Goal: Task Accomplishment & Management: Manage account settings

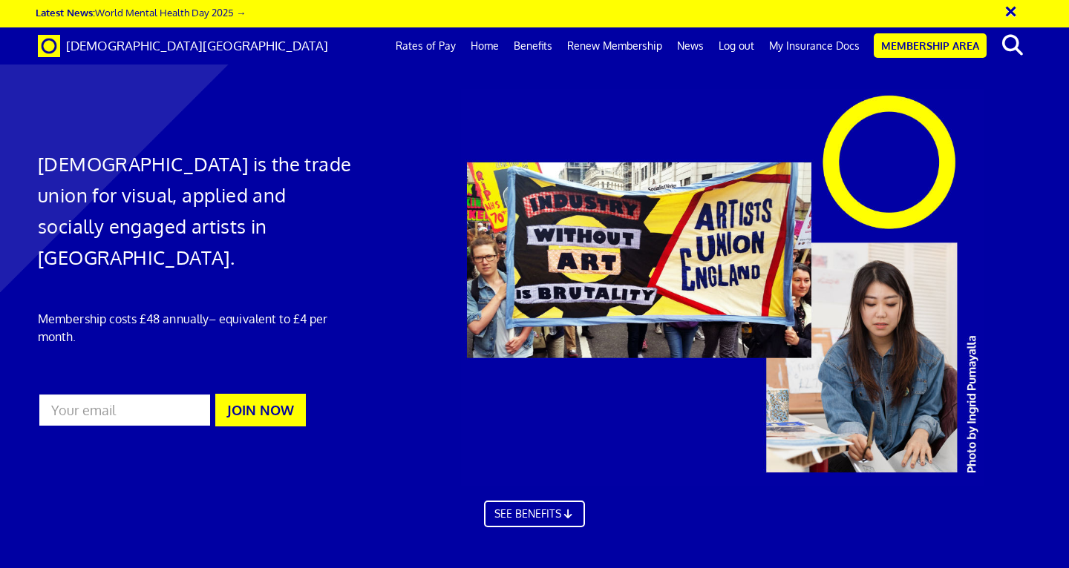
scroll to position [0, 8]
click at [825, 45] on link "My Insurance Docs" at bounding box center [813, 45] width 105 height 37
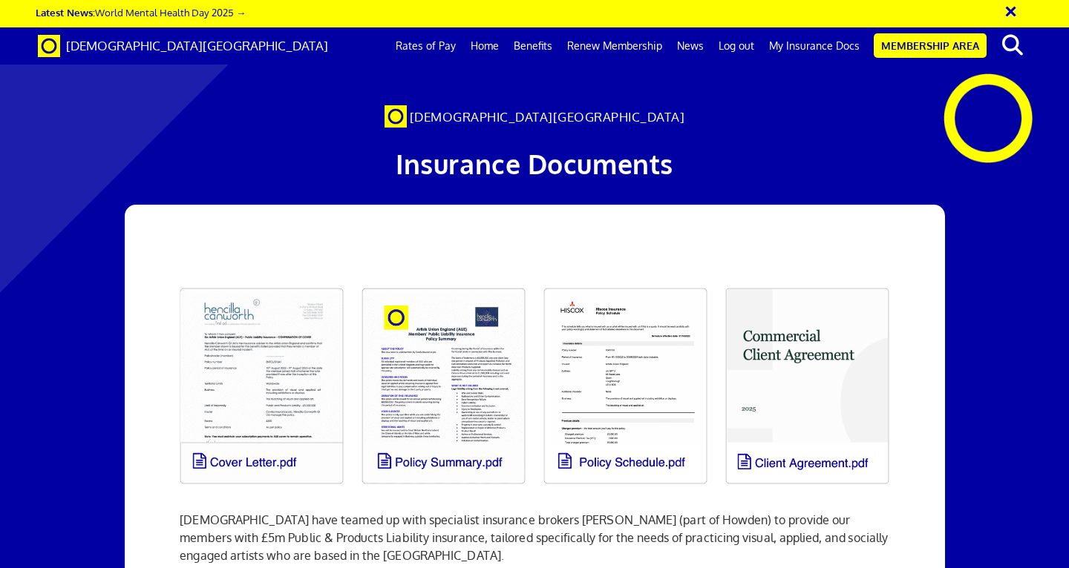
scroll to position [2424, 0]
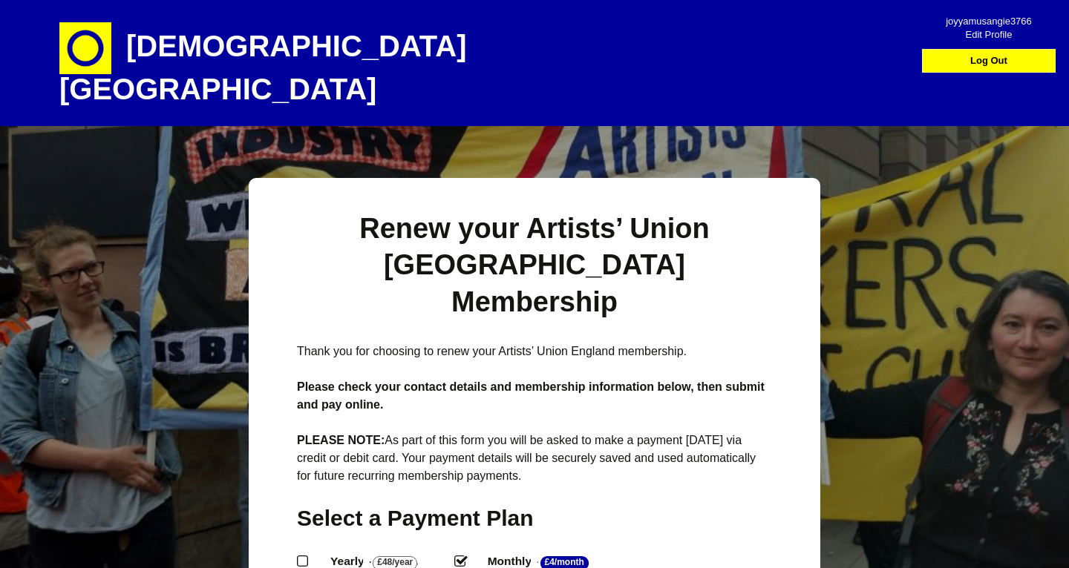
click at [979, 20] on span "joyyamusangie3766" at bounding box center [988, 16] width 105 height 13
click at [982, 34] on span "Edit Profile" at bounding box center [988, 29] width 105 height 13
click at [257, 53] on h1 "[DEMOGRAPHIC_DATA][GEOGRAPHIC_DATA]" at bounding box center [318, 63] width 519 height 126
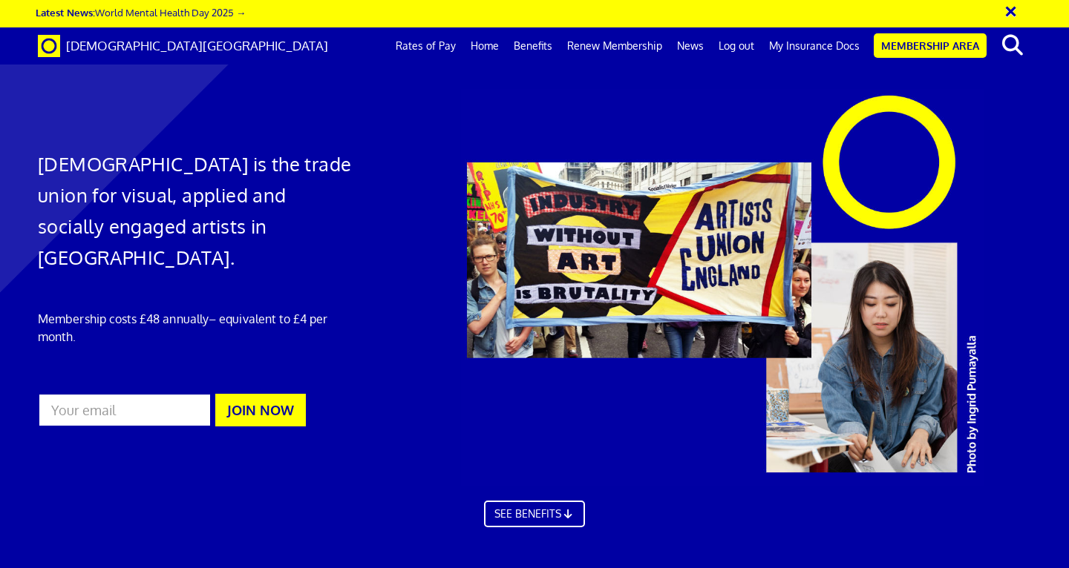
scroll to position [563, 0]
click at [548, 47] on link "Benefits" at bounding box center [532, 45] width 53 height 37
click at [575, 49] on link "Renew Membership" at bounding box center [614, 45] width 110 height 37
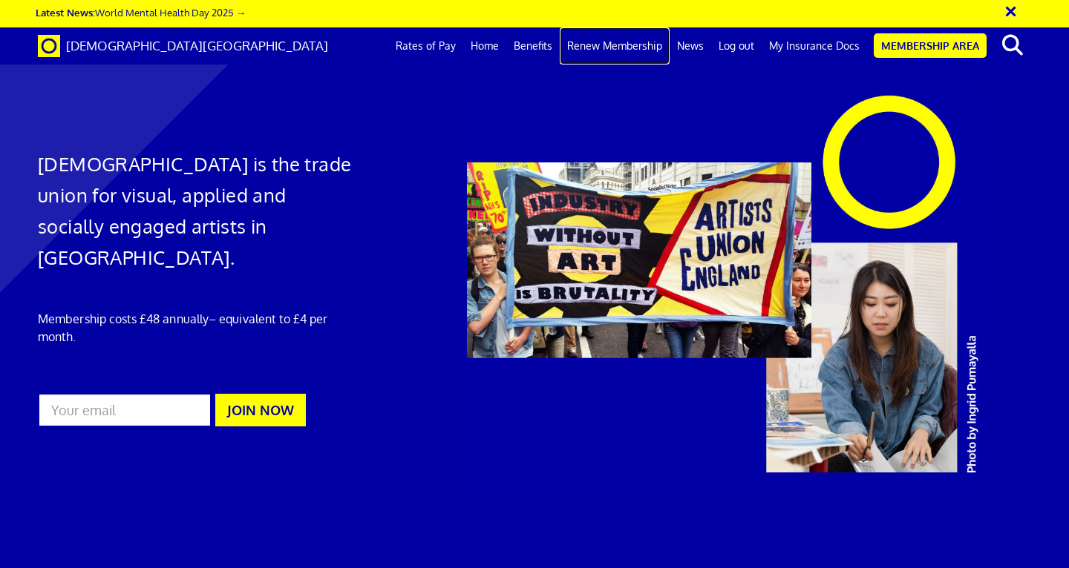
click at [650, 41] on link "Renew Membership" at bounding box center [614, 45] width 110 height 37
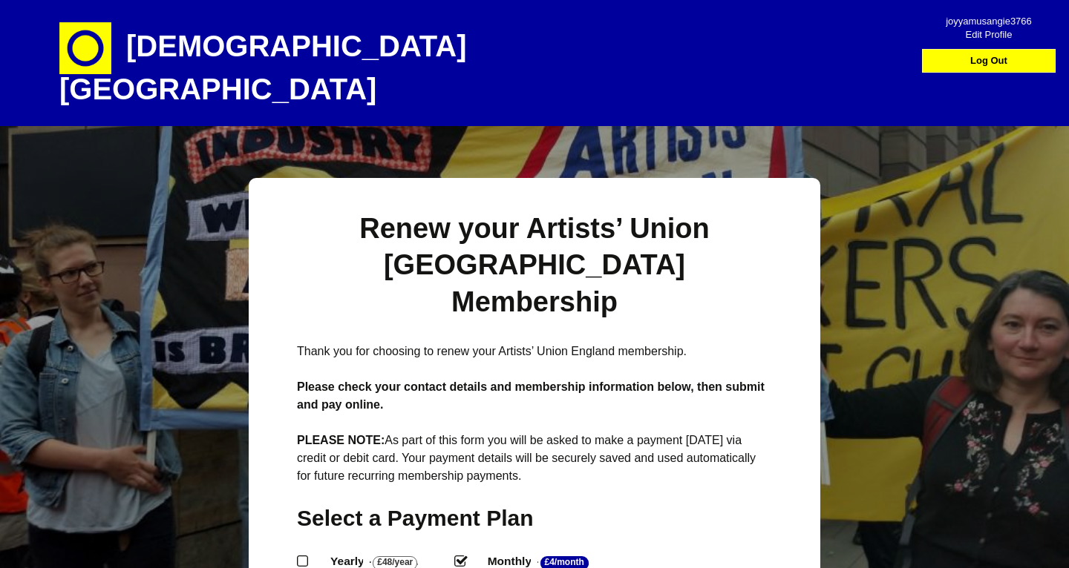
click at [464, 556] on input "Monthly - £4/Month ." at bounding box center [459, 561] width 10 height 10
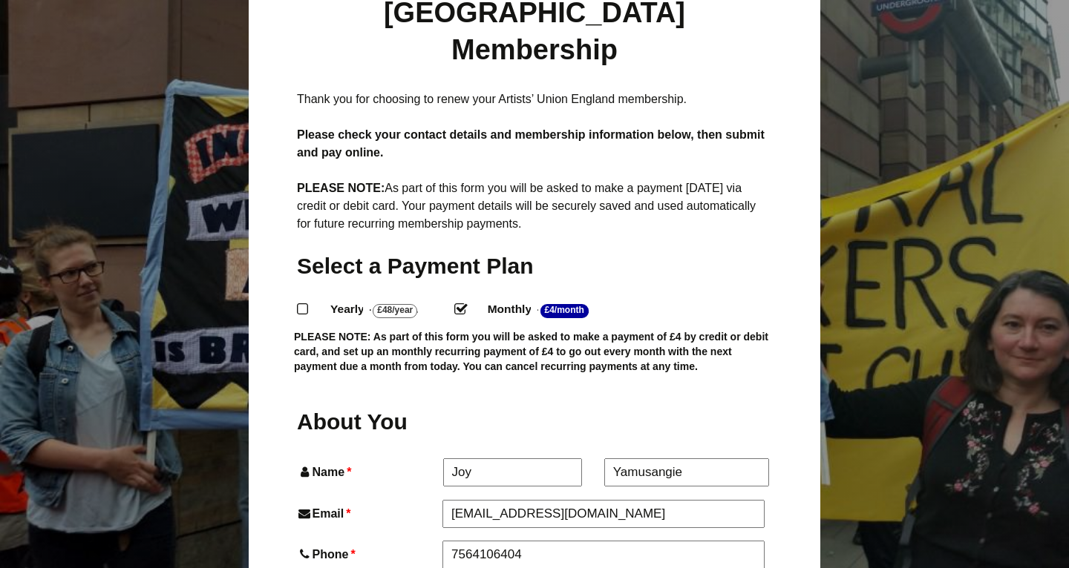
scroll to position [439, 0]
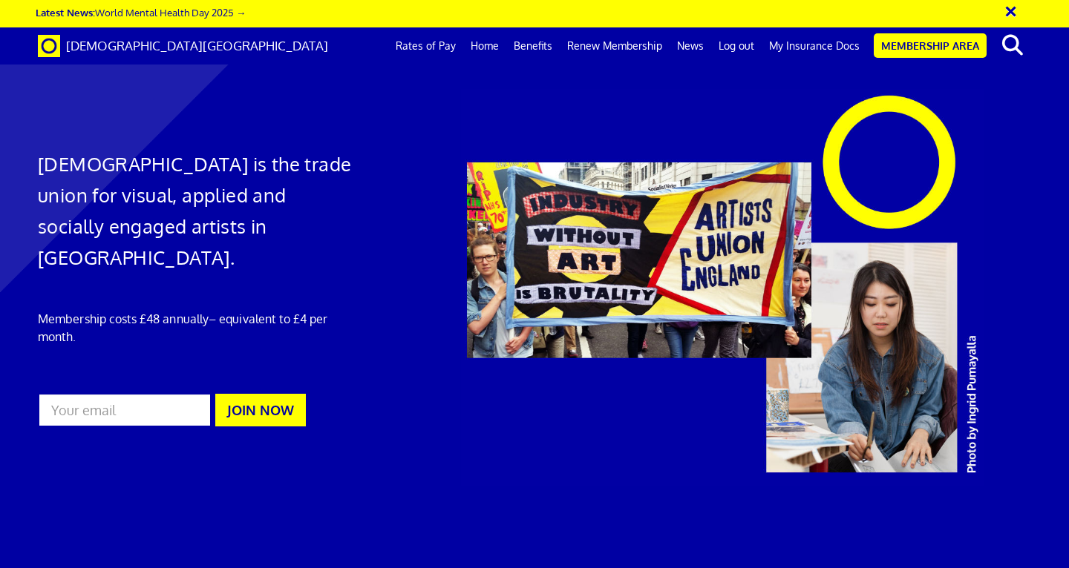
scroll to position [0, 8]
click at [814, 45] on link "My Insurance Docs" at bounding box center [813, 45] width 105 height 37
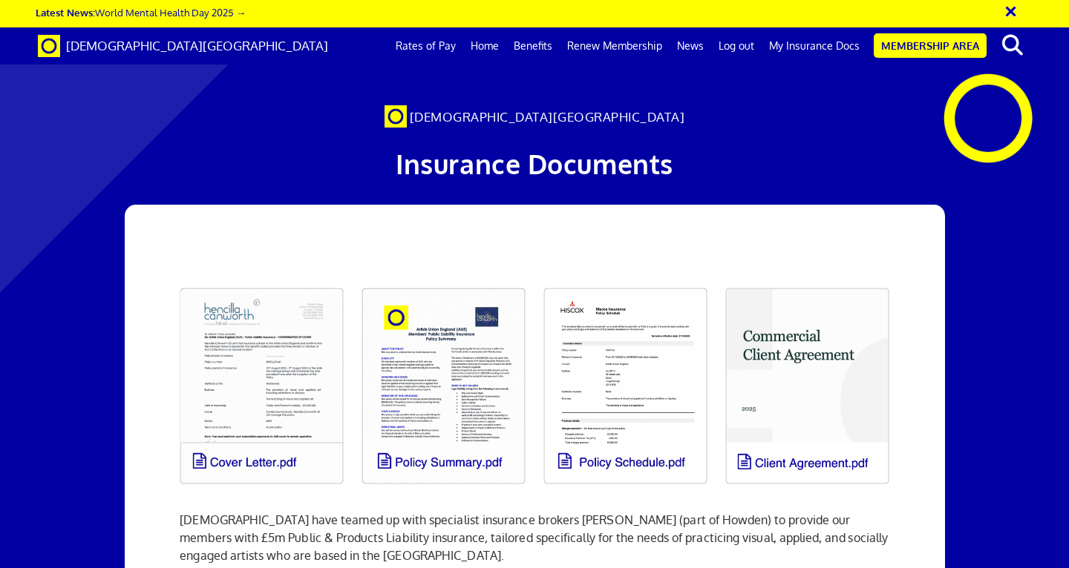
scroll to position [2364, 0]
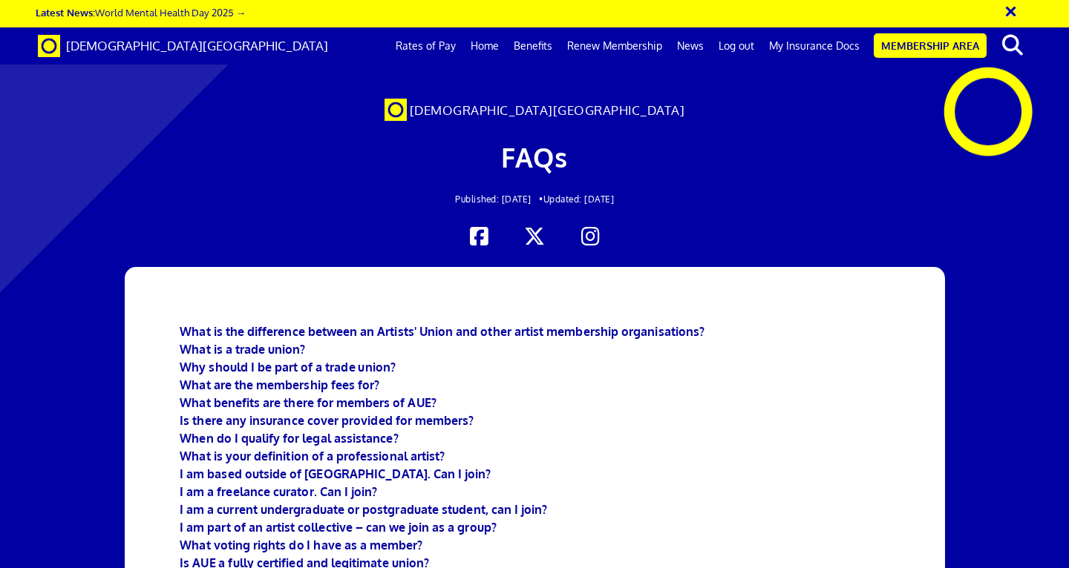
scroll to position [5113, 0]
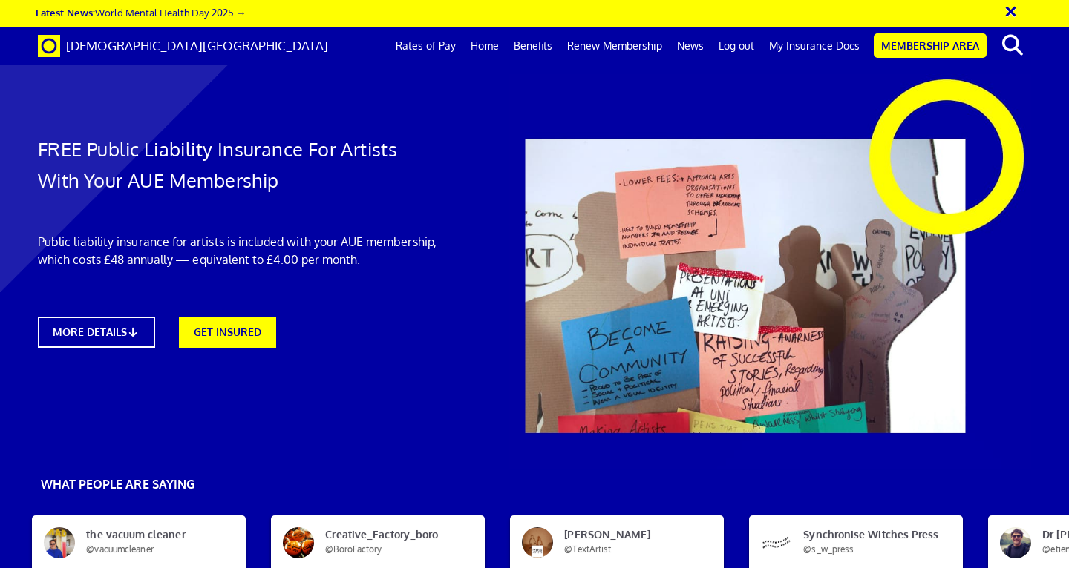
scroll to position [0, 646]
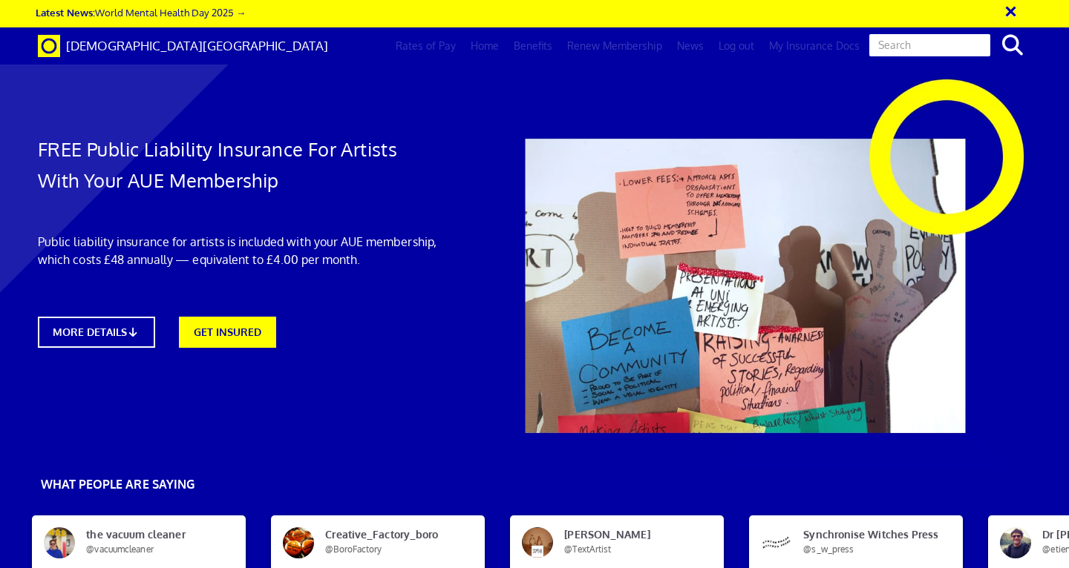
click at [919, 51] on input "text" at bounding box center [929, 45] width 124 height 25
type input "cancel membership"
click at [989, 30] on button "search" at bounding box center [1011, 45] width 45 height 31
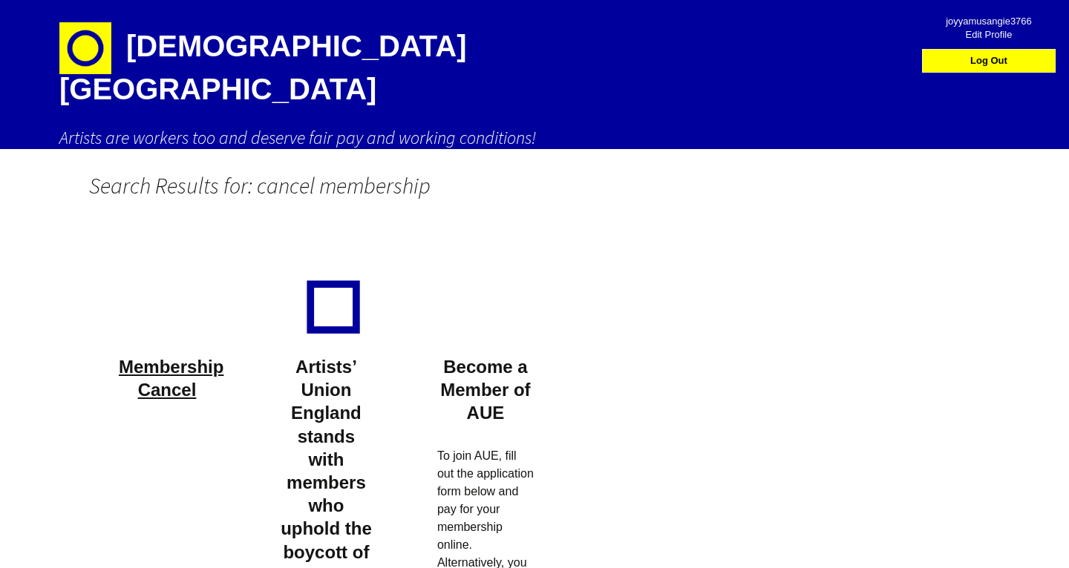
click at [175, 357] on link "Membership Cancel" at bounding box center [171, 378] width 105 height 43
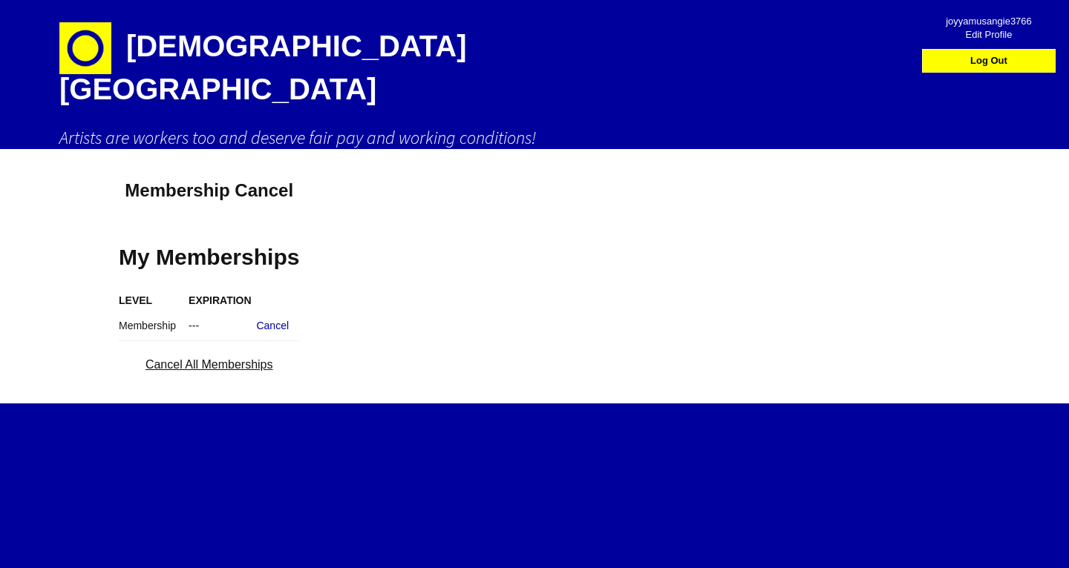
click at [188, 358] on link "Cancel All Memberships" at bounding box center [209, 364] width 128 height 13
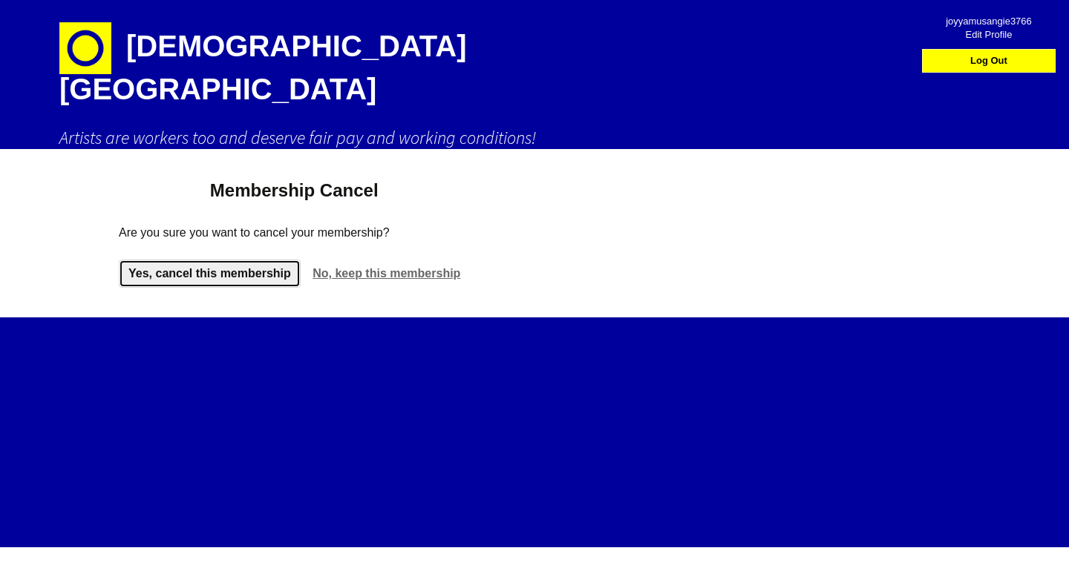
click at [220, 260] on link "Yes, cancel this membership" at bounding box center [210, 274] width 182 height 28
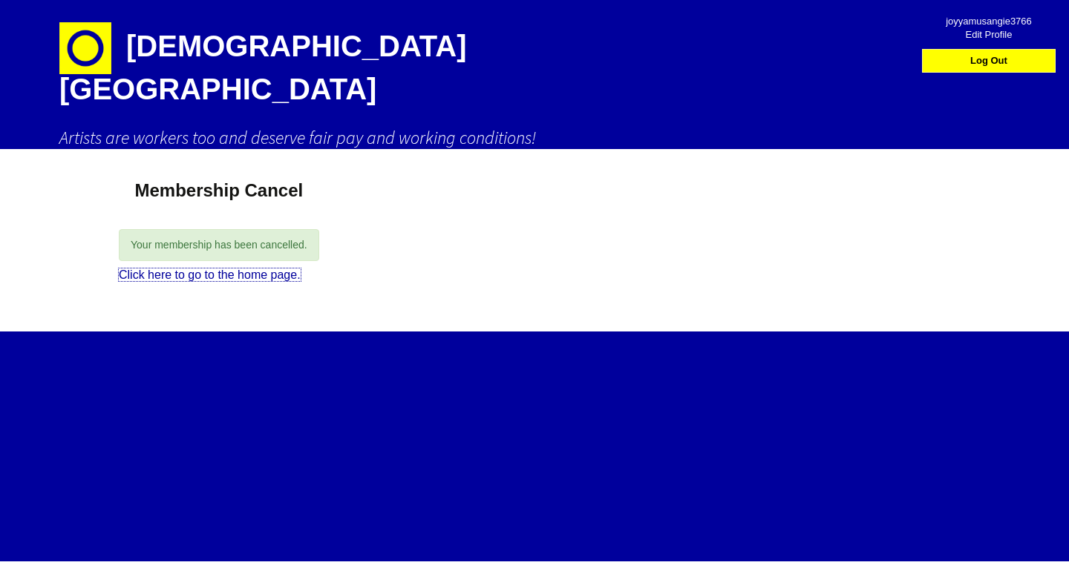
click at [220, 269] on link "Click here to go to the home page." at bounding box center [210, 275] width 182 height 13
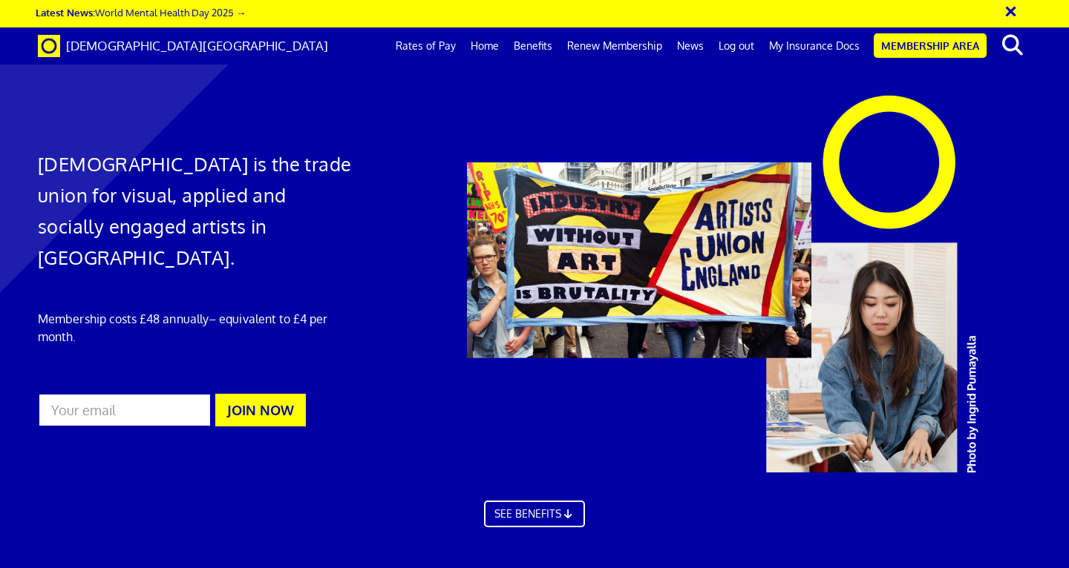
scroll to position [0, 8]
